Goal: Information Seeking & Learning: Learn about a topic

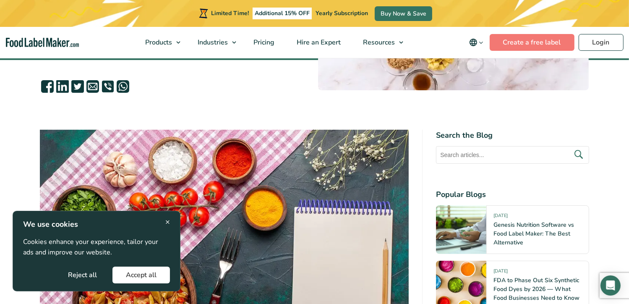
scroll to position [210, 0]
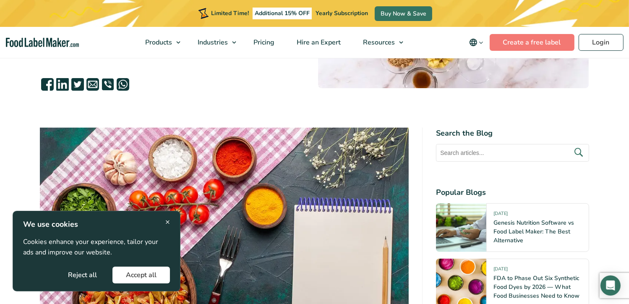
click at [81, 274] on button "Reject all" at bounding box center [83, 275] width 56 height 17
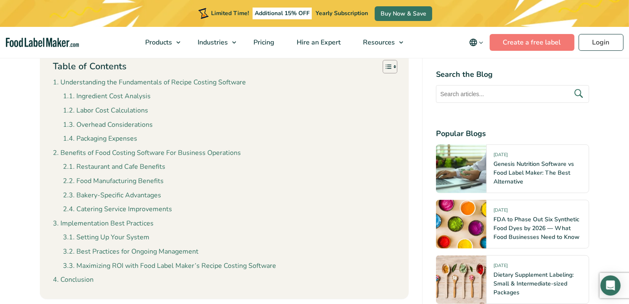
scroll to position [714, 0]
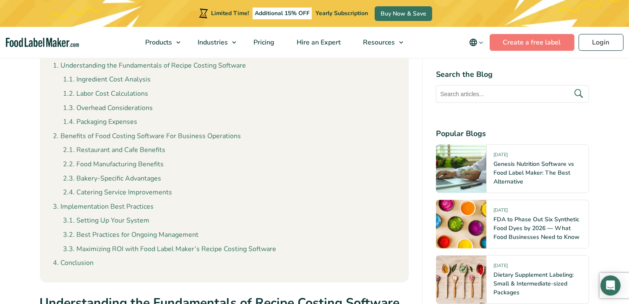
click at [335, 220] on li "Setting Up Your System" at bounding box center [229, 220] width 332 height 11
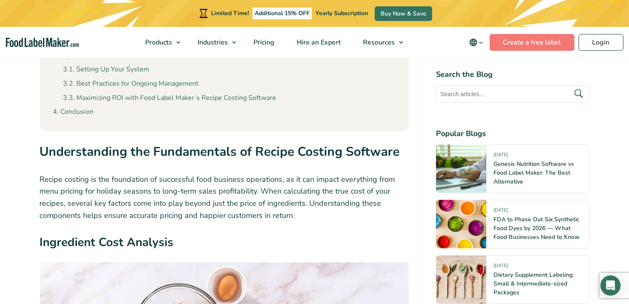
click at [335, 220] on p "Recipe costing is the foundation of successful food business operations, as it …" at bounding box center [224, 197] width 369 height 48
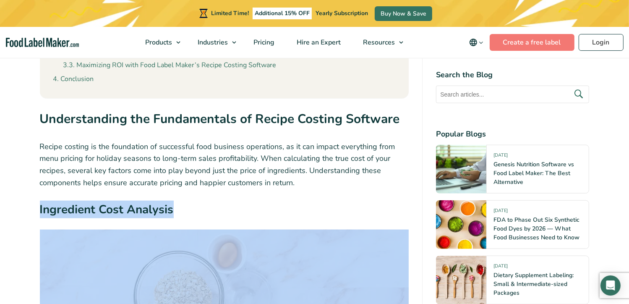
click at [335, 220] on h3 "Ingredient Cost Analysis" at bounding box center [224, 212] width 369 height 22
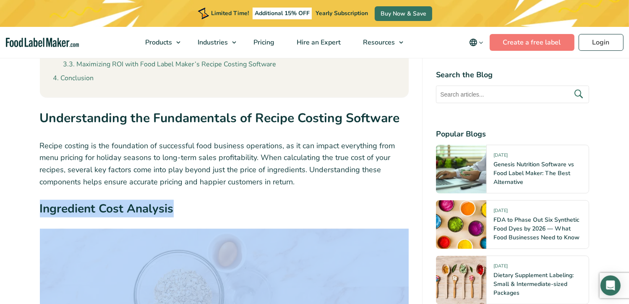
drag, startPoint x: 335, startPoint y: 220, endPoint x: 318, endPoint y: 217, distance: 17.0
click at [318, 217] on h3 "Ingredient Cost Analysis" at bounding box center [224, 211] width 369 height 22
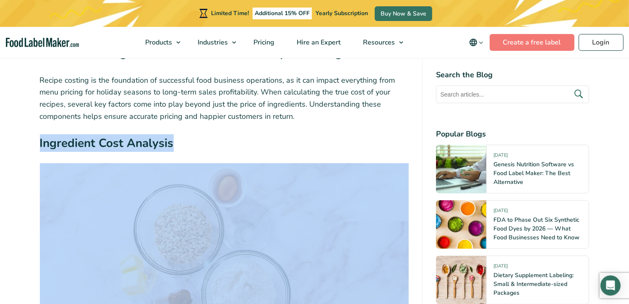
scroll to position [965, 0]
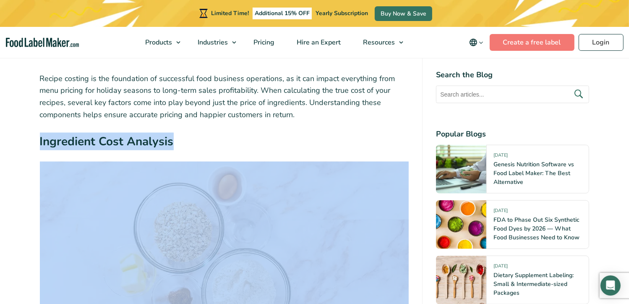
click at [318, 217] on img at bounding box center [224, 285] width 369 height 246
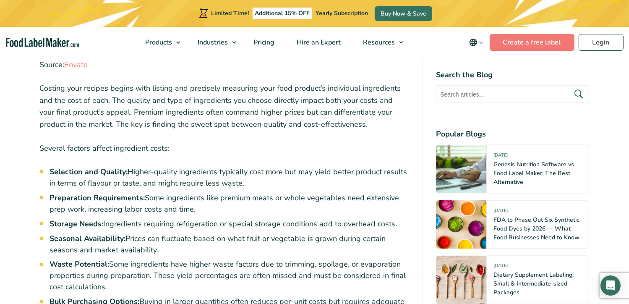
scroll to position [1335, 0]
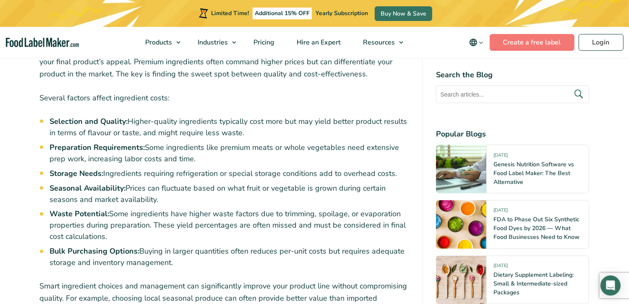
click at [318, 217] on li "Waste Potential: Some ingredients have higher waste factors due to trimming, sp…" at bounding box center [229, 226] width 359 height 34
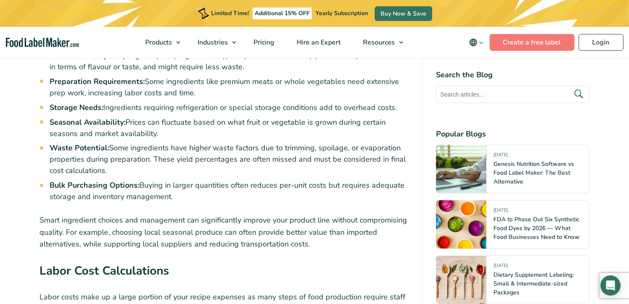
scroll to position [1435, 0]
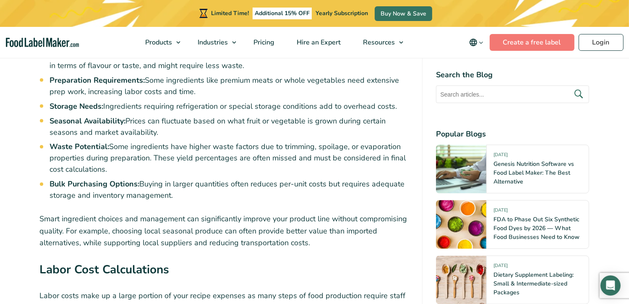
click at [264, 125] on li "Seasonal Availability: Prices can fluctuate based on what fruit or vegetable is…" at bounding box center [229, 126] width 359 height 23
click at [217, 152] on li "Waste Potential: Some ingredients have higher waste factors due to trimming, sp…" at bounding box center [229, 158] width 359 height 34
click at [260, 128] on li "Seasonal Availability: Prices can fluctuate based on what fruit or vegetable is…" at bounding box center [229, 126] width 359 height 23
click at [312, 182] on li "Bulk Purchasing Options: Buying in larger quantities often reduces per-unit cos…" at bounding box center [229, 190] width 359 height 23
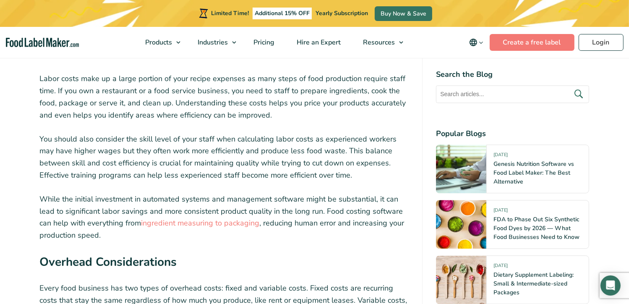
scroll to position [1654, 0]
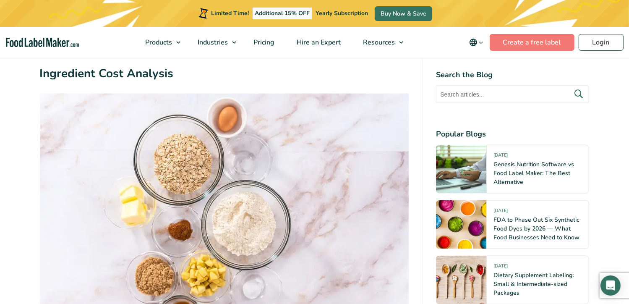
scroll to position [1033, 0]
